Goal: Communication & Community: Answer question/provide support

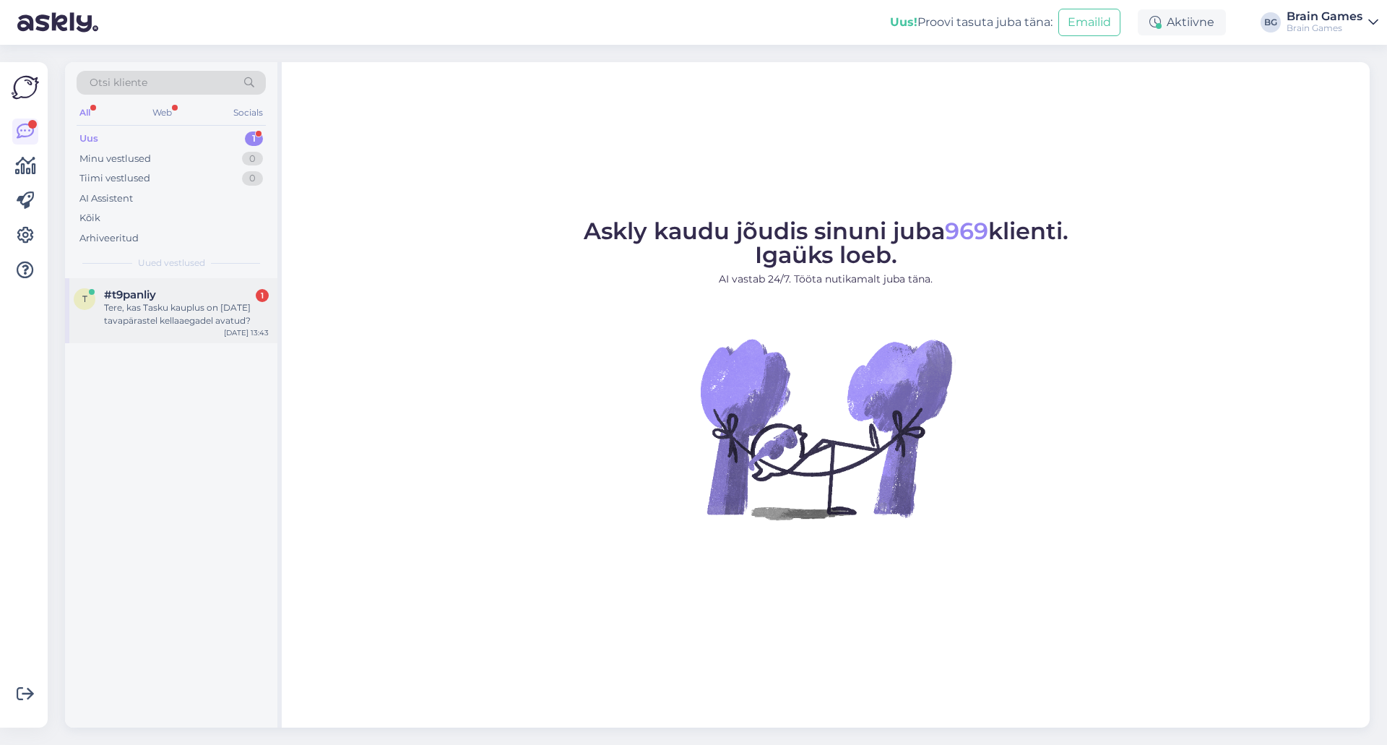
click at [190, 326] on div "Tere, kas Tasku kauplus on 20. augustil tavapärastel kellaaegadel avatud?" at bounding box center [186, 314] width 165 height 26
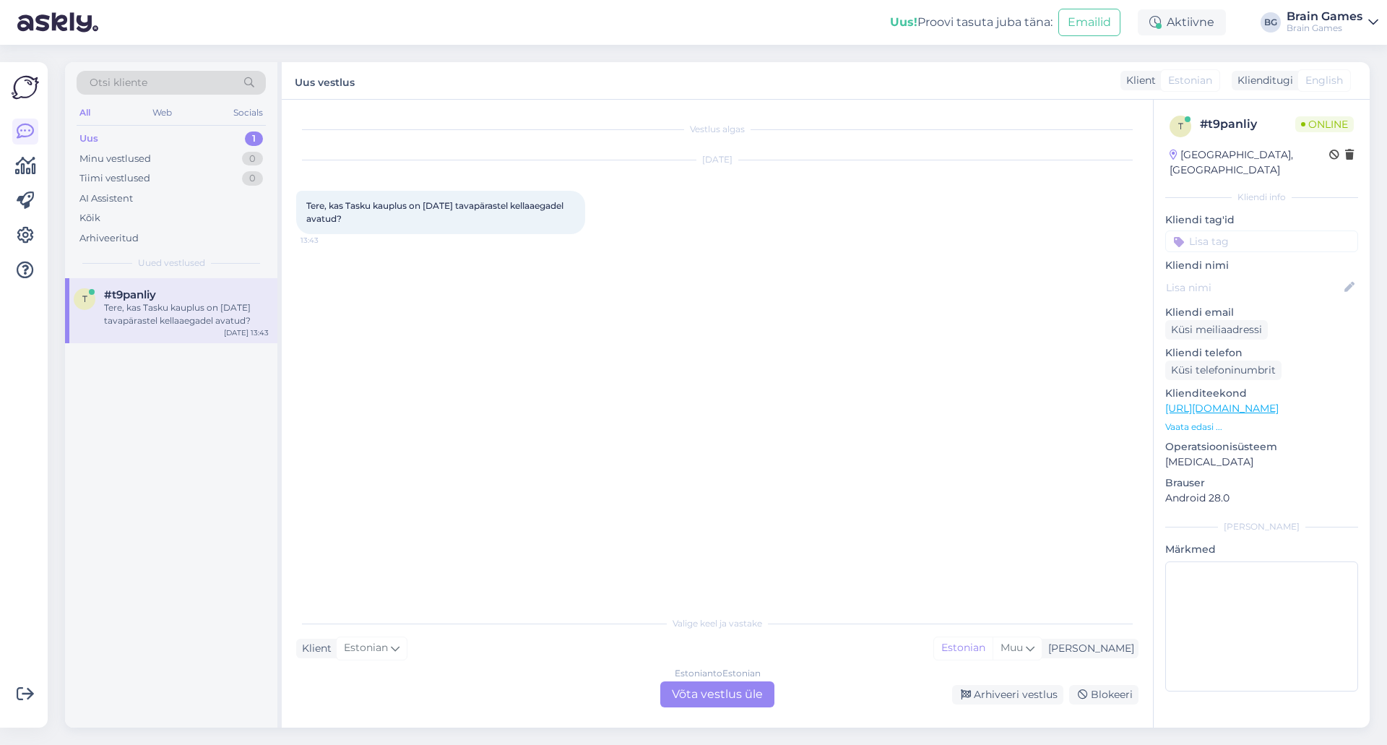
click at [734, 677] on div "Estonian to Estonian" at bounding box center [718, 673] width 86 height 13
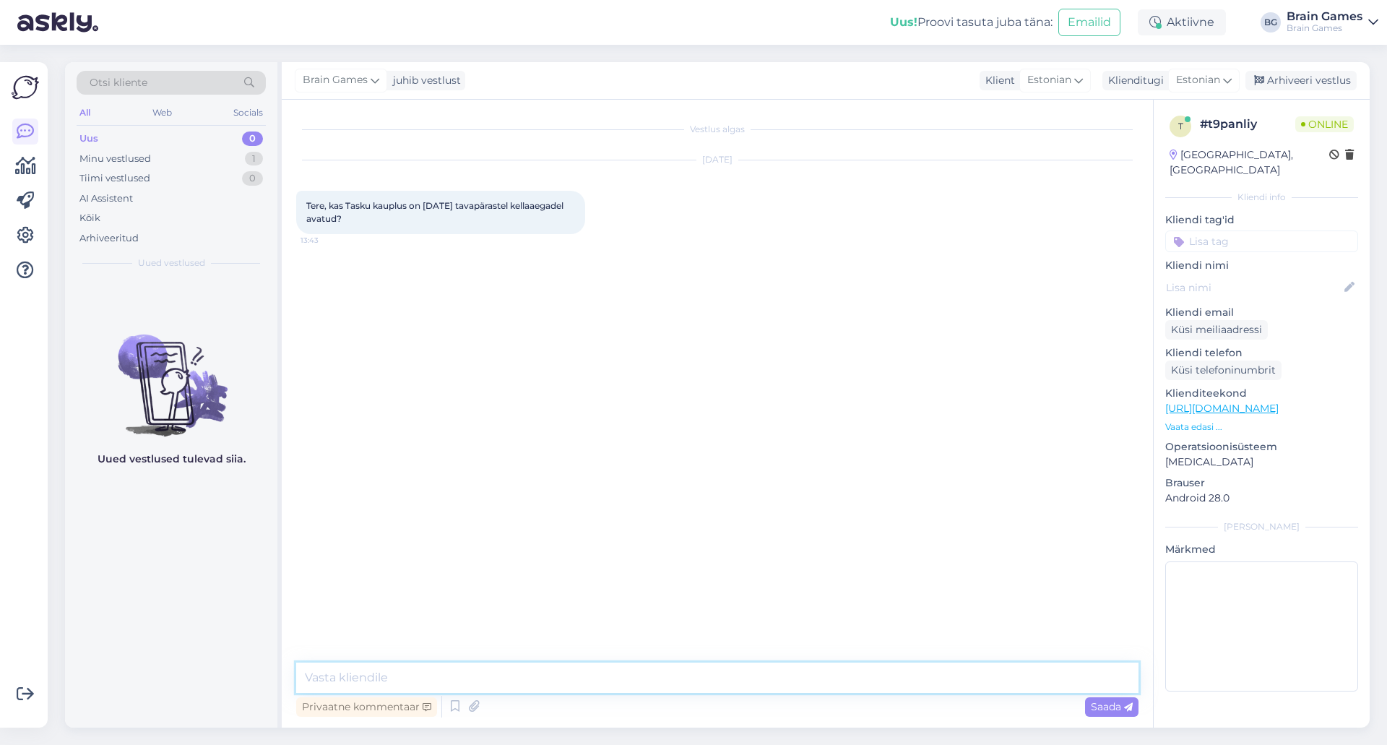
click at [750, 672] on textarea at bounding box center [717, 677] width 842 height 30
type textarea "Tere!"
click at [587, 671] on textarea at bounding box center [717, 677] width 842 height 30
type textarea "Praeguse seisuga ei ole küll tulnud teavitust keskuse poolt, et mingi muudatus …"
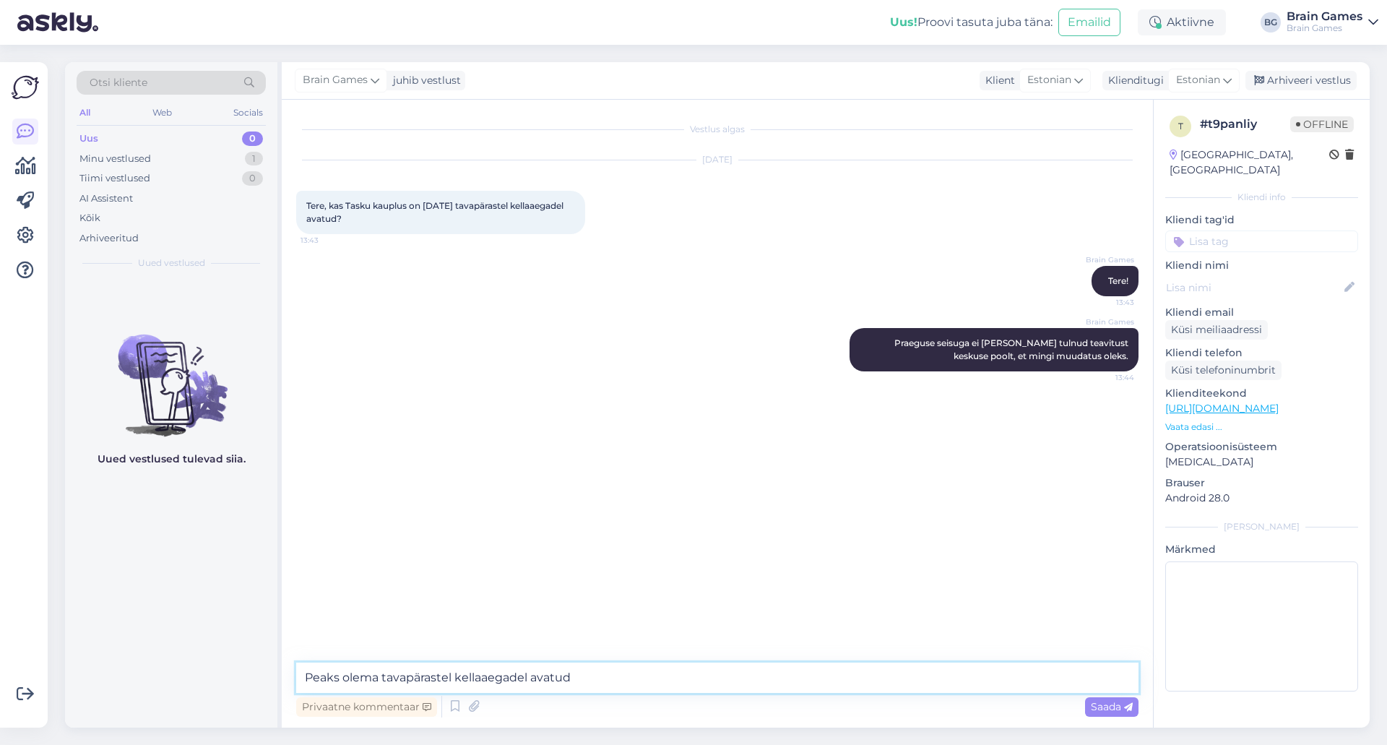
type textarea "Peaks olema tavapärastel kellaaegadel avatud."
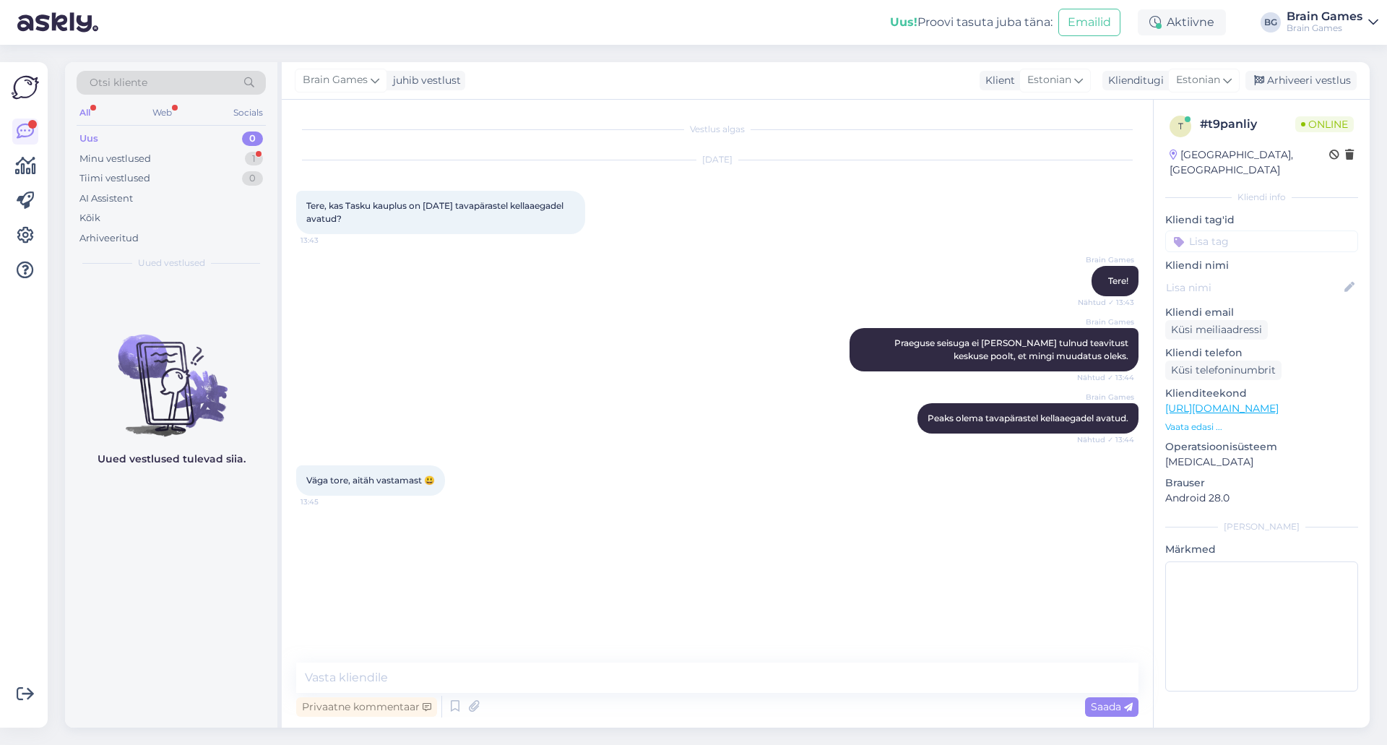
click at [538, 529] on div "Vestlus algas Aug 12 2025 Tere, kas Tasku kauplus on 20. augustil tavapärastel …" at bounding box center [723, 381] width 855 height 535
click at [613, 670] on textarea at bounding box center [717, 677] width 842 height 30
type textarea "Pole tänu väärt :)"
click at [653, 457] on div "Väga tore, aitäh vastamast 😃 13:45" at bounding box center [717, 480] width 842 height 62
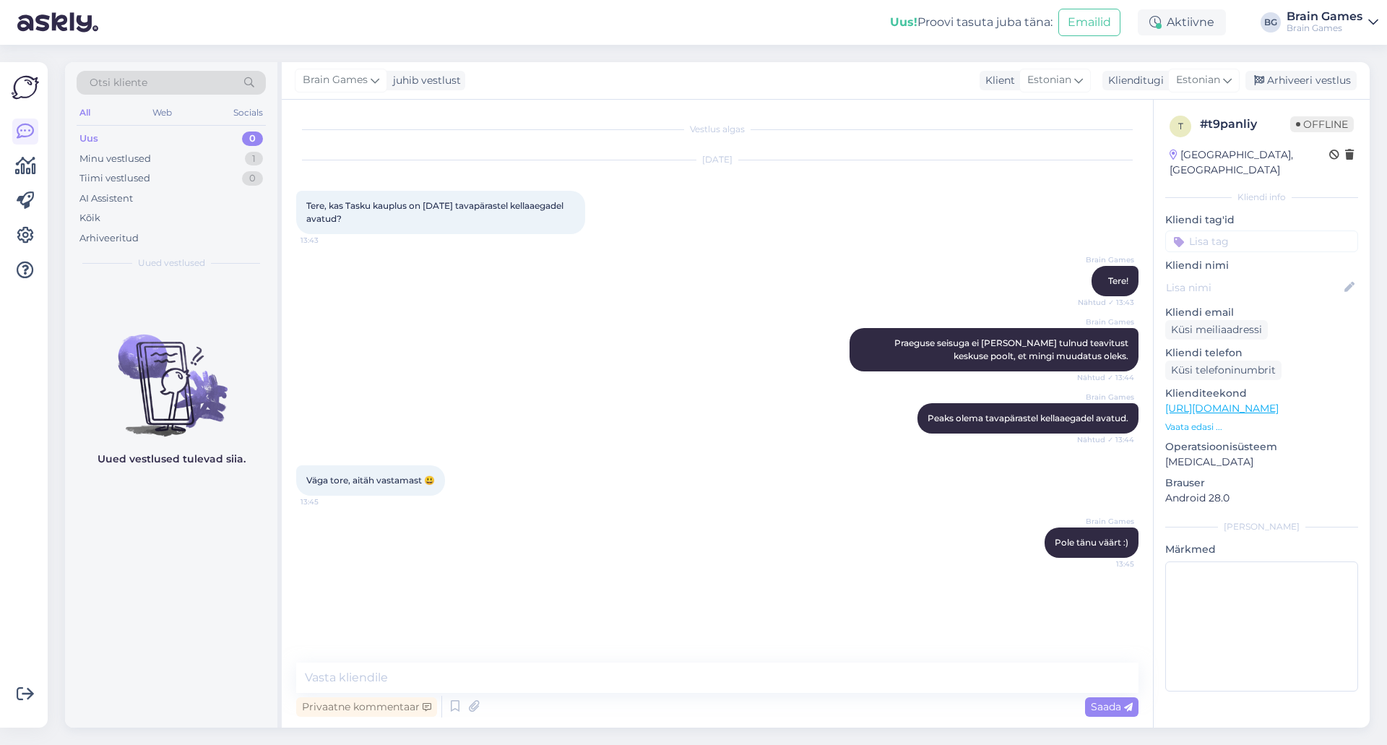
click at [807, 524] on div "Brain Games Pole tänu väärt :) 13:45" at bounding box center [717, 542] width 842 height 62
click at [1320, 86] on div "Arhiveeri vestlus" at bounding box center [1300, 81] width 111 height 20
